Goal: Information Seeking & Learning: Learn about a topic

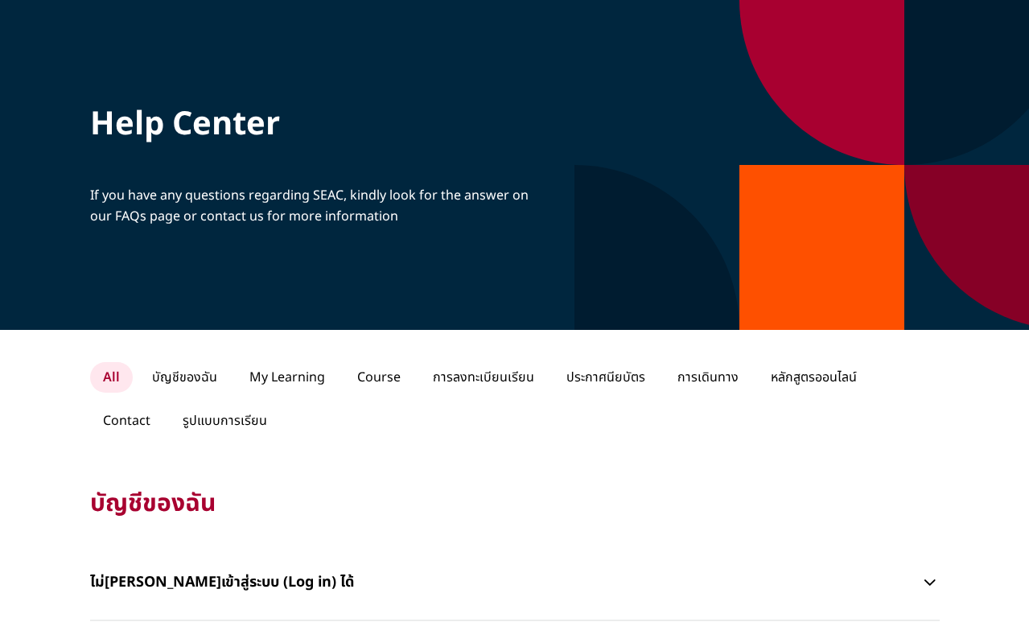
click at [370, 385] on p "Course" at bounding box center [378, 377] width 69 height 31
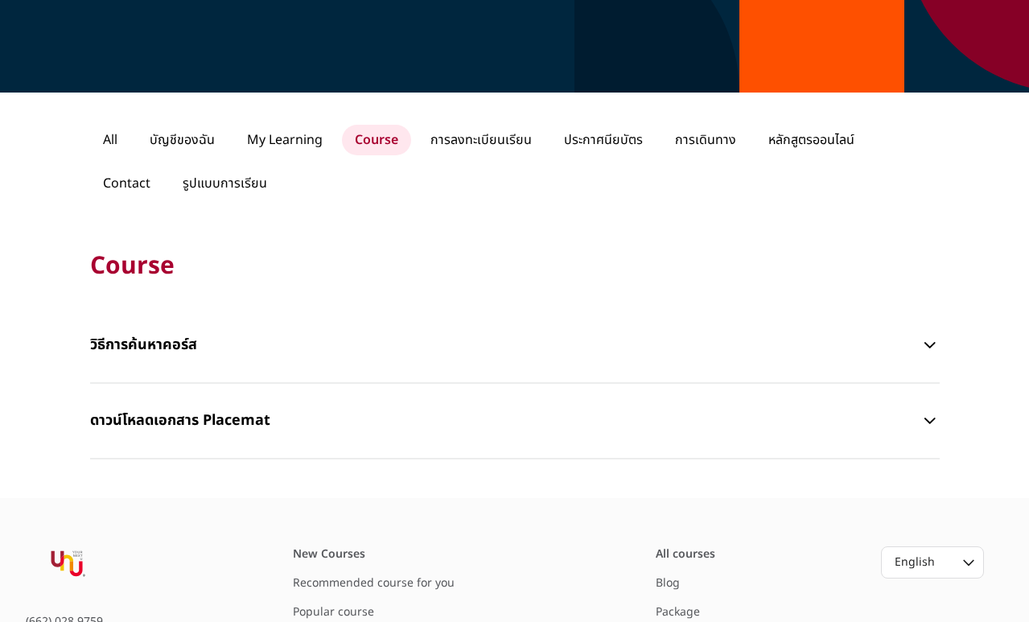
click at [160, 340] on p "วิธีการค้นหาคอร์ส" at bounding box center [505, 345] width 831 height 48
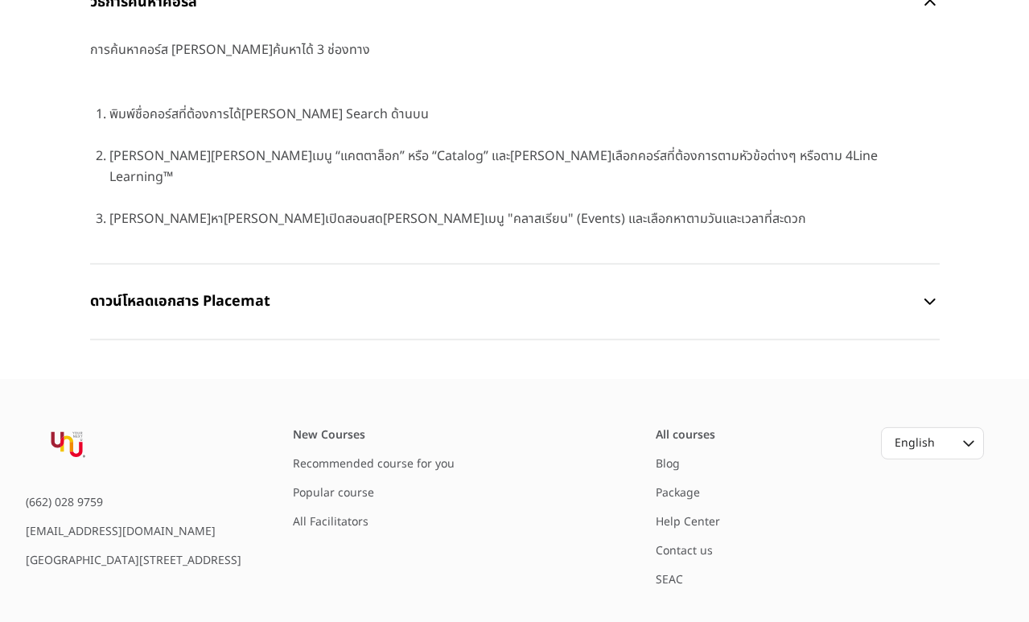
scroll to position [578, 0]
click at [329, 457] on link "Recommended course for you" at bounding box center [374, 465] width 162 height 17
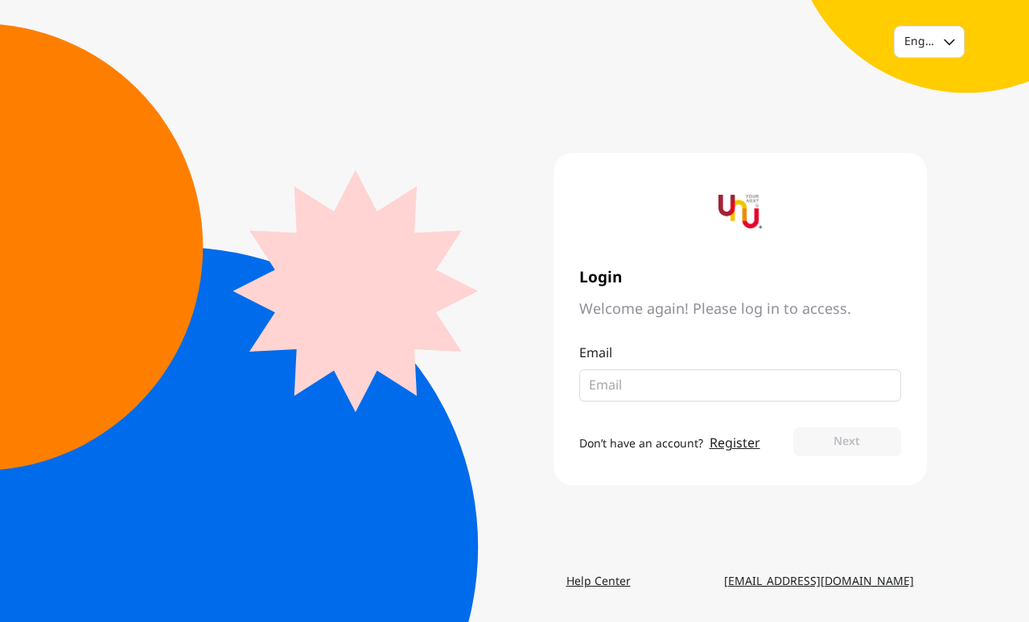
scroll to position [635, 0]
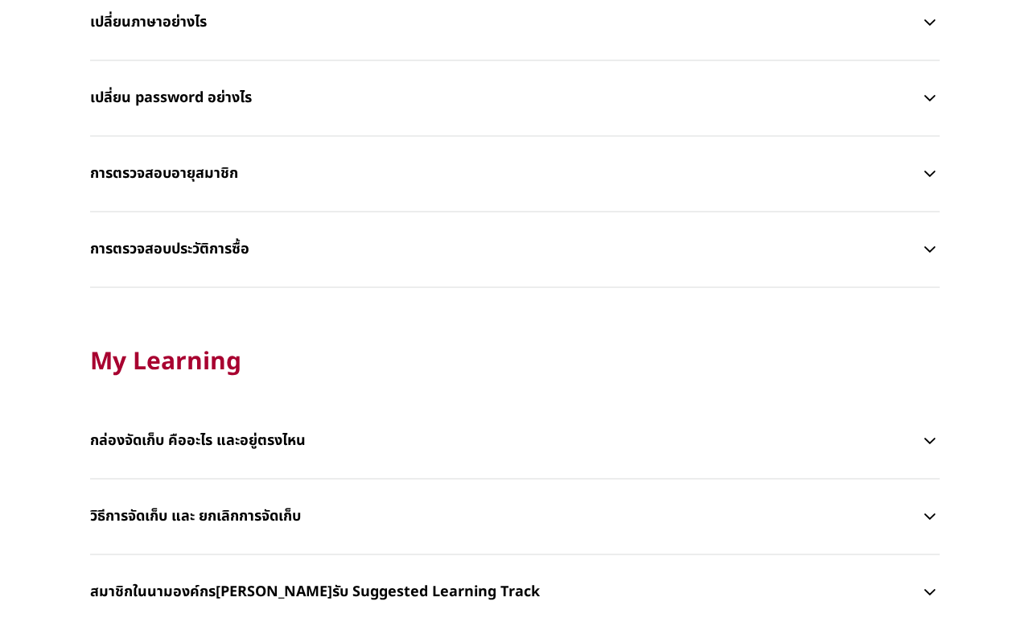
click at [852, 533] on p "วิธีการจัดเก็บ และ ยกเลิกการจัดเก็บ" at bounding box center [505, 516] width 831 height 48
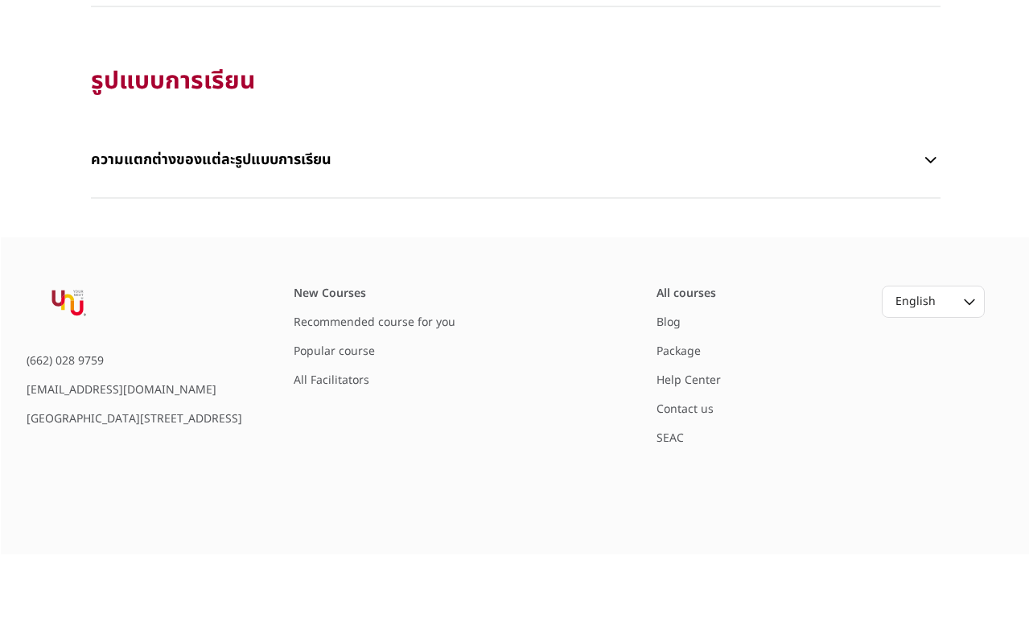
scroll to position [3779, 0]
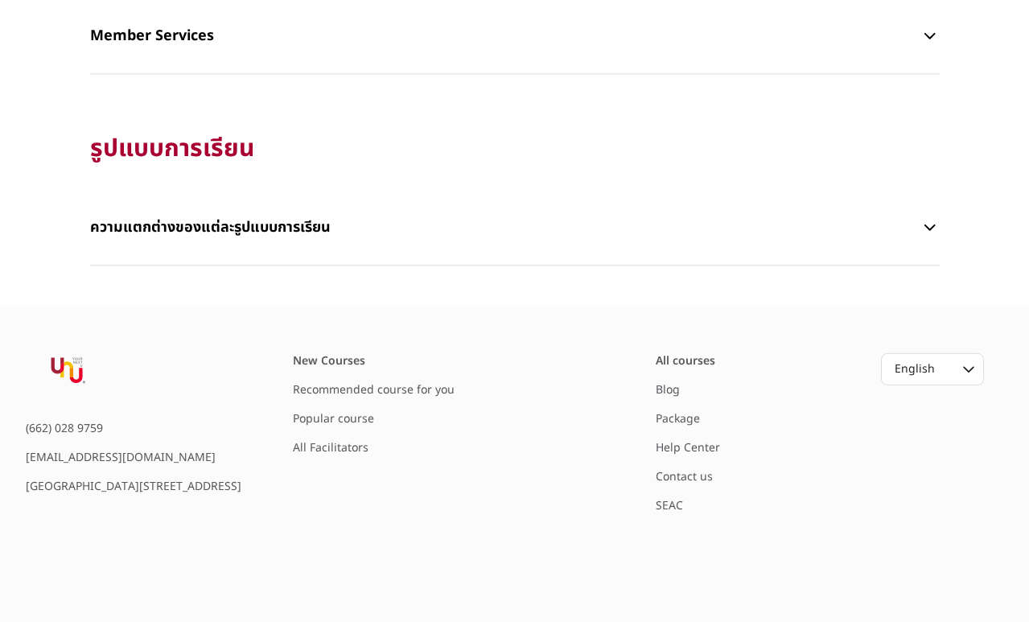
click at [362, 364] on div "New Courses" at bounding box center [389, 361] width 193 height 16
click at [343, 365] on div "New Courses" at bounding box center [389, 361] width 193 height 16
click at [333, 353] on div "New Courses" at bounding box center [389, 361] width 193 height 16
click at [333, 351] on footer "(662) 028 9759 [EMAIL_ADDRESS][DOMAIN_NAME] [GEOGRAPHIC_DATA][STREET_ADDRESS] N…" at bounding box center [514, 485] width 1029 height 360
click at [323, 364] on div "New Courses" at bounding box center [389, 361] width 193 height 16
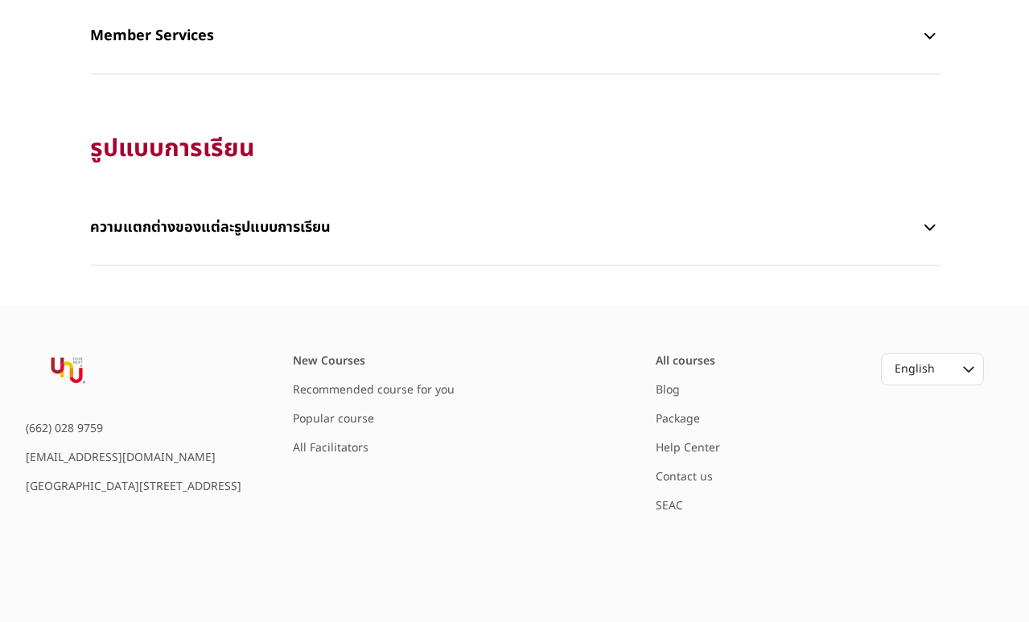
click at [322, 364] on div "New Courses" at bounding box center [389, 361] width 193 height 16
click at [361, 455] on link "All Facilitators" at bounding box center [331, 447] width 76 height 17
